Goal: Find specific page/section: Find specific page/section

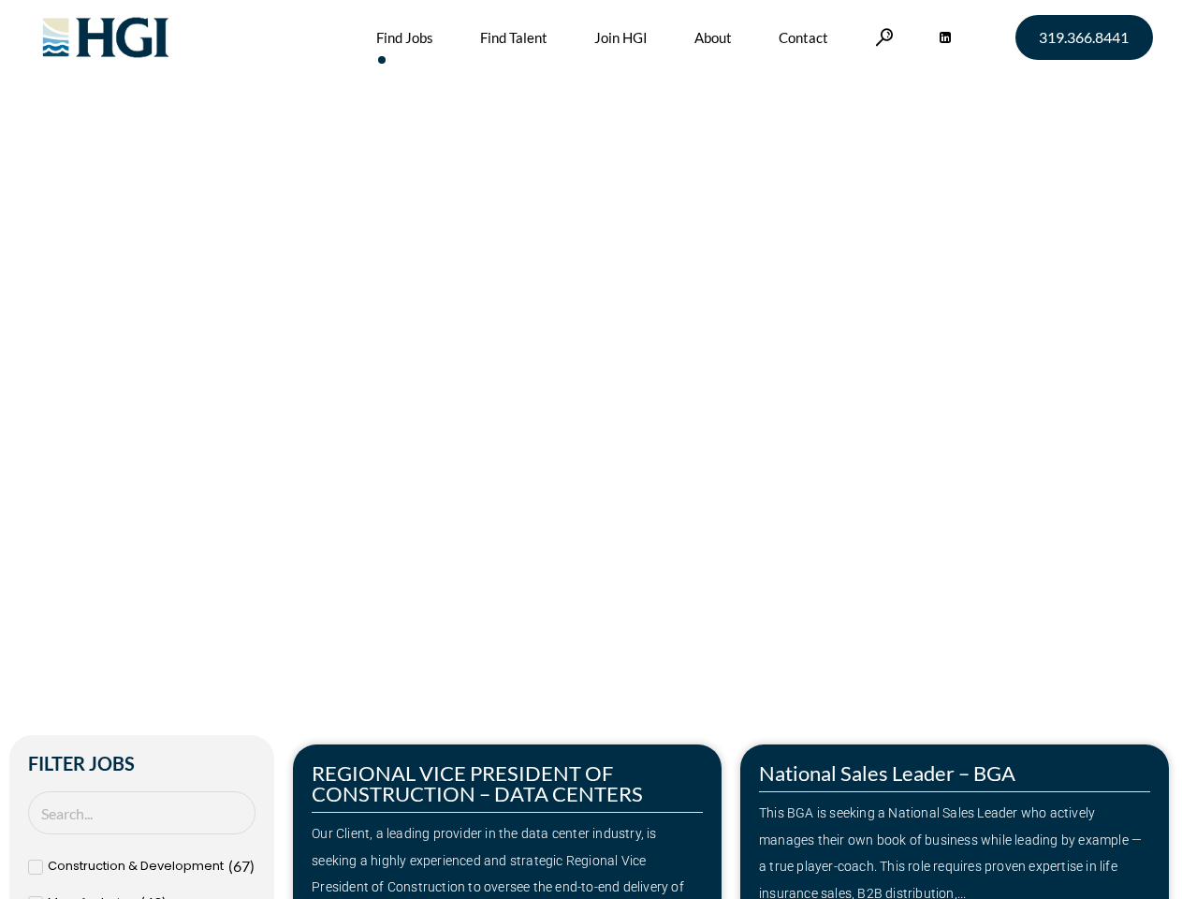
click at [591, 449] on div "Make Your Next Move Home » Jobs" at bounding box center [591, 395] width 1067 height 791
click at [882, 37] on link at bounding box center [884, 37] width 19 height 18
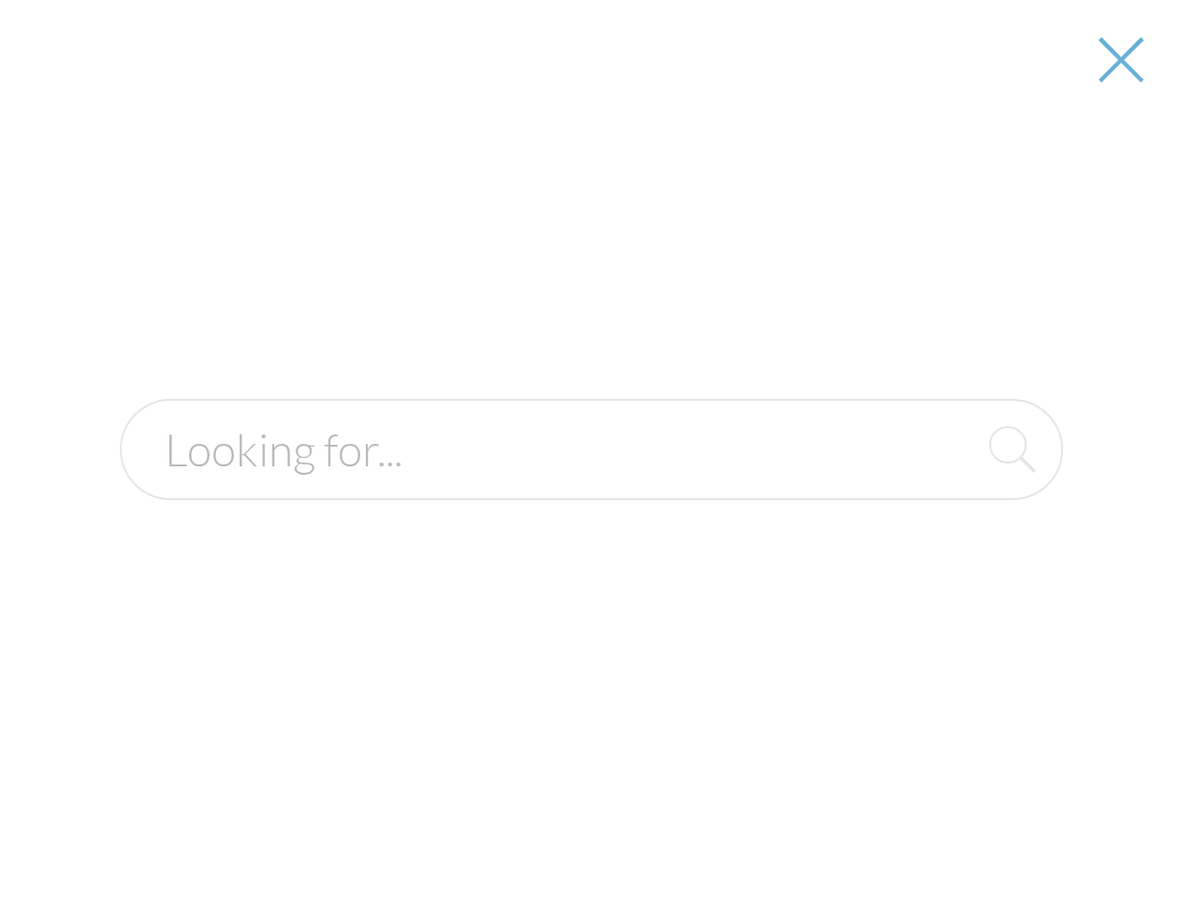
click at [507, 821] on div "Our Client, a leading provider in the data center industry, is seeking a highly…" at bounding box center [507, 874] width 391 height 108
click at [955, 500] on form at bounding box center [591, 449] width 943 height 101
